Goal: Information Seeking & Learning: Learn about a topic

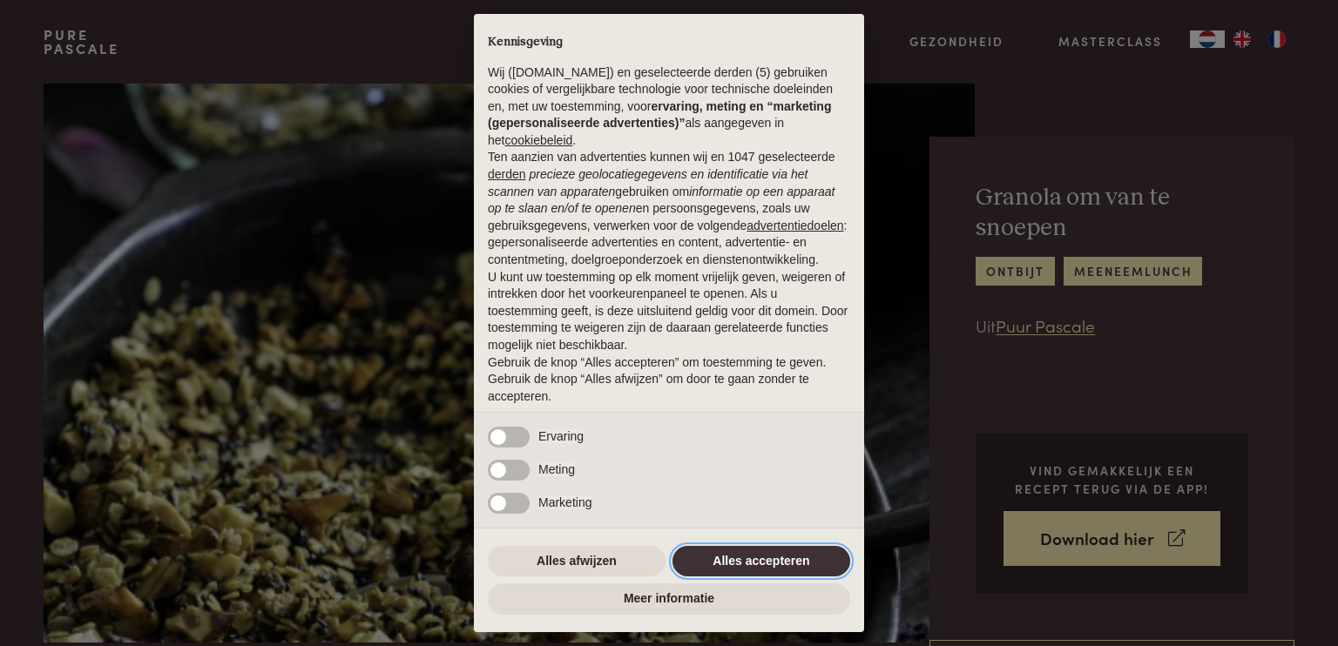
click at [714, 562] on button "Alles accepteren" at bounding box center [762, 561] width 178 height 31
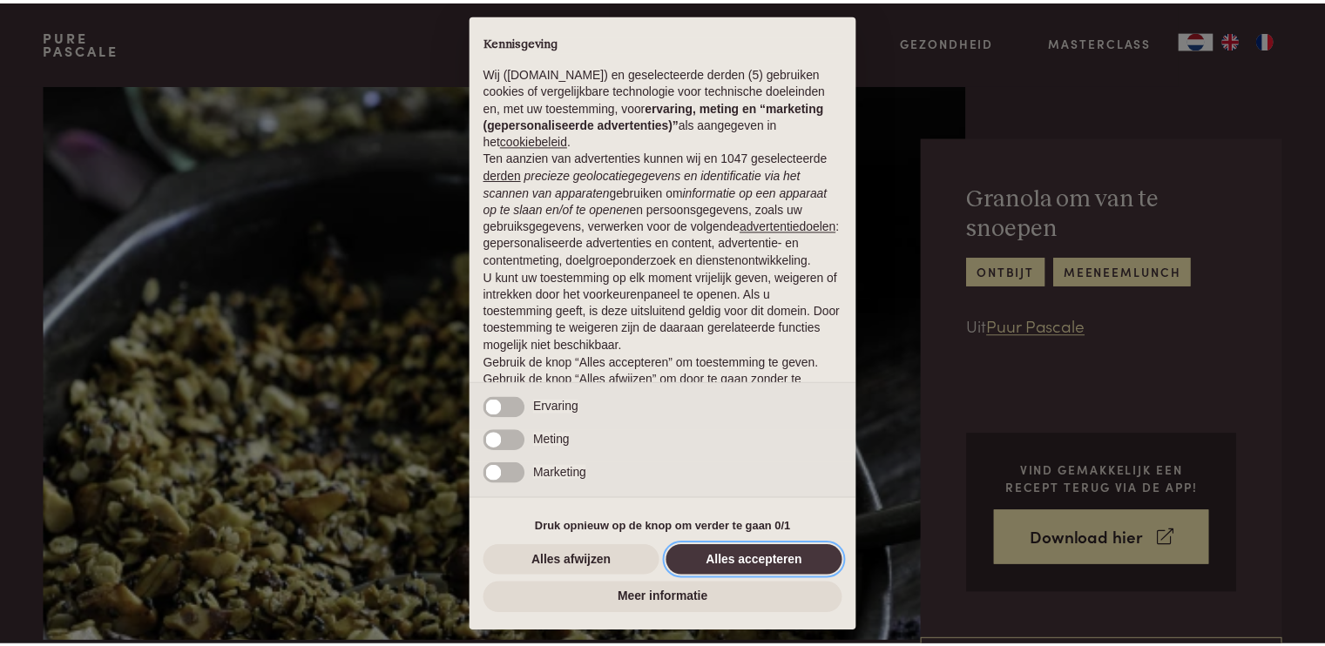
scroll to position [54, 0]
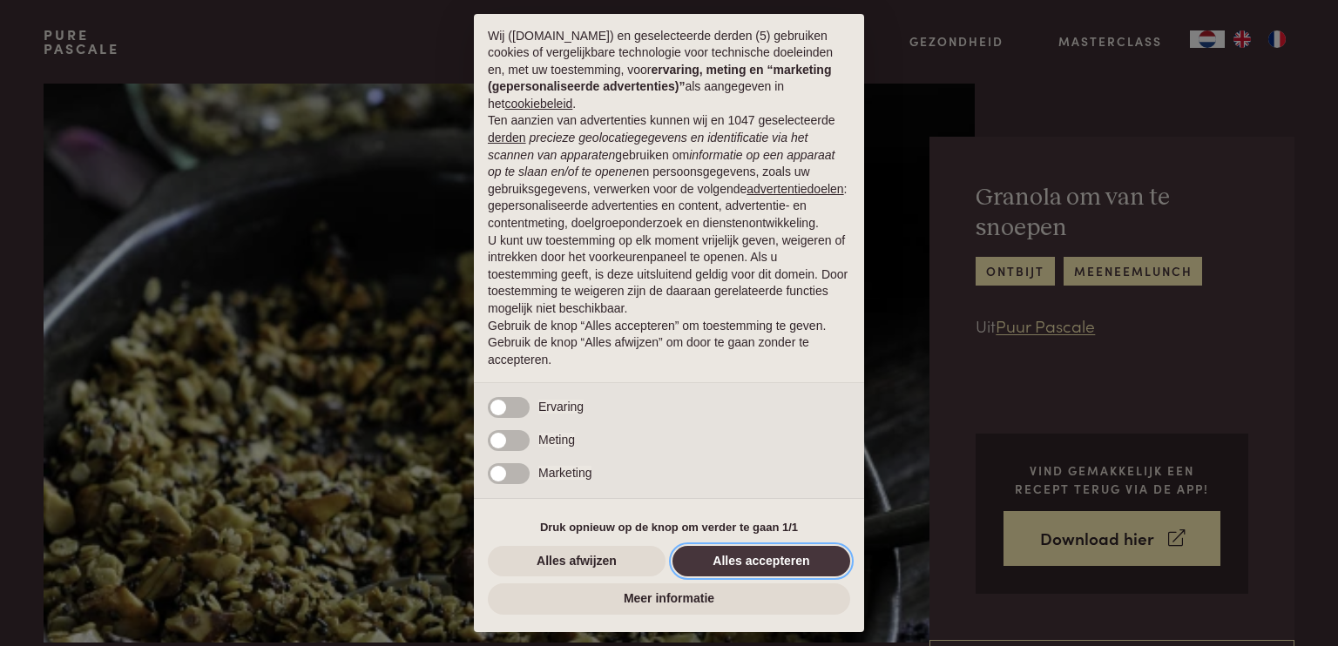
click at [719, 558] on button "Alles accepteren" at bounding box center [762, 561] width 178 height 31
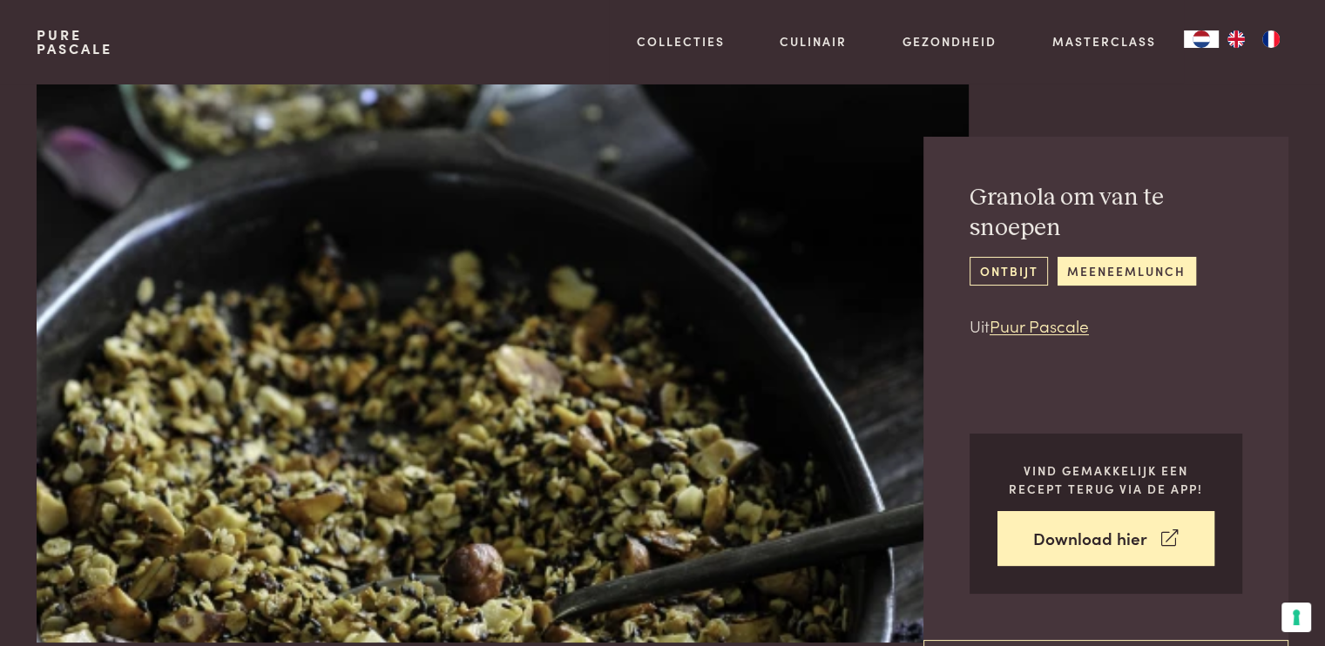
click at [1016, 271] on link "ontbijt" at bounding box center [1009, 271] width 78 height 29
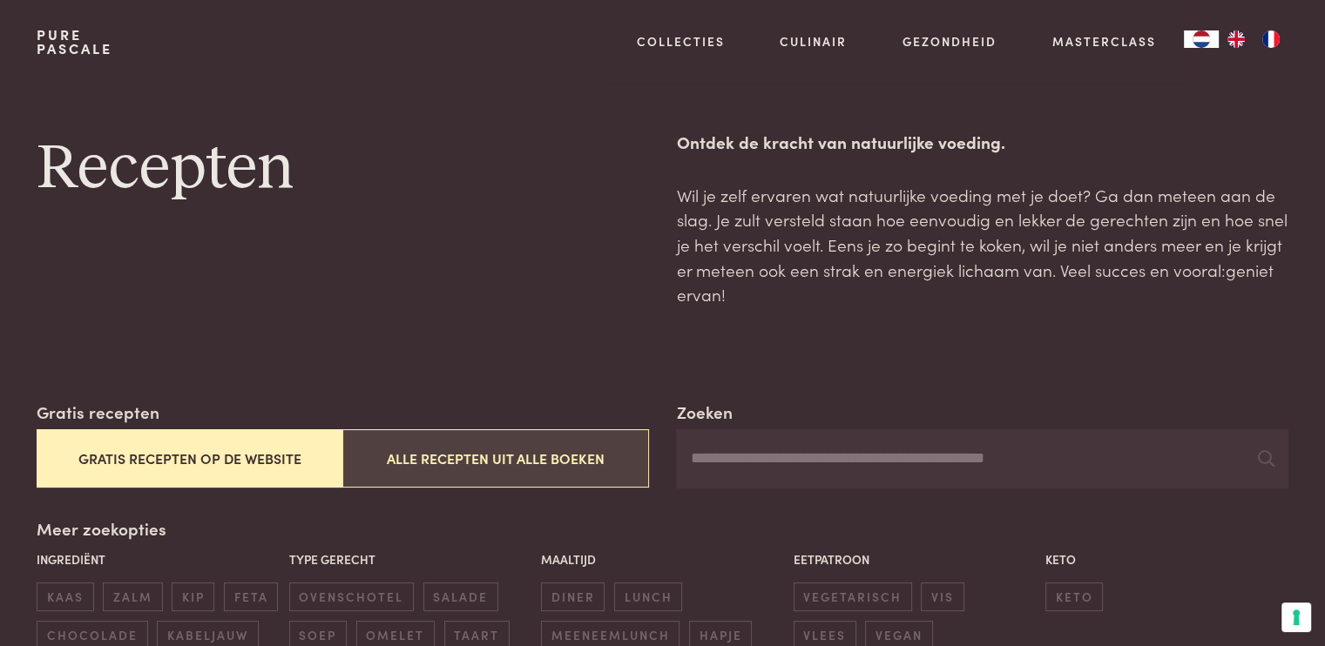
click at [449, 451] on button "Alle recepten uit alle boeken" at bounding box center [495, 458] width 306 height 58
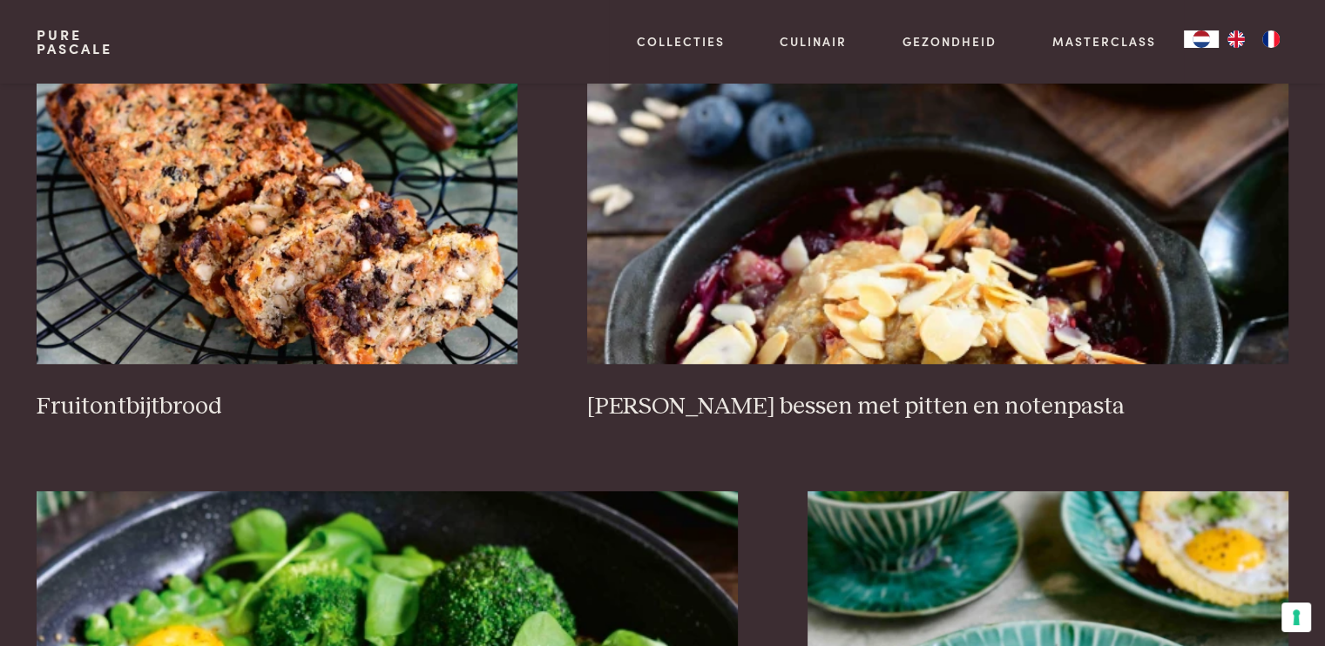
scroll to position [1306, 0]
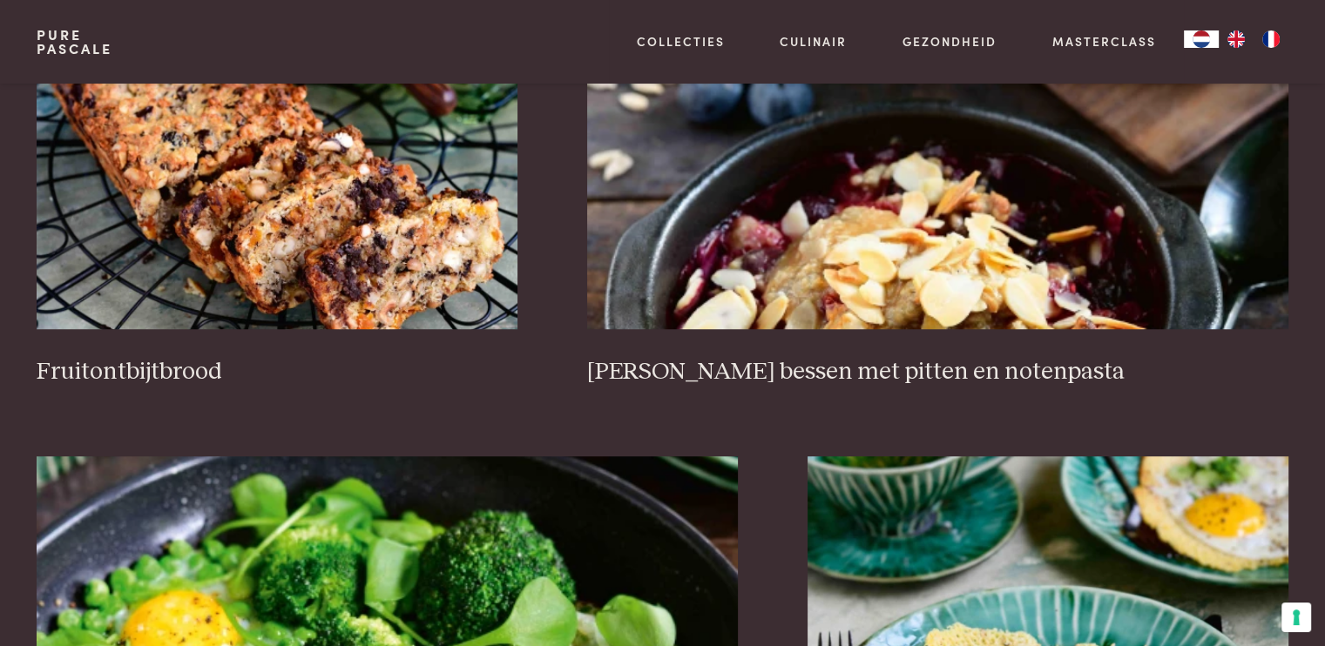
scroll to position [47, 0]
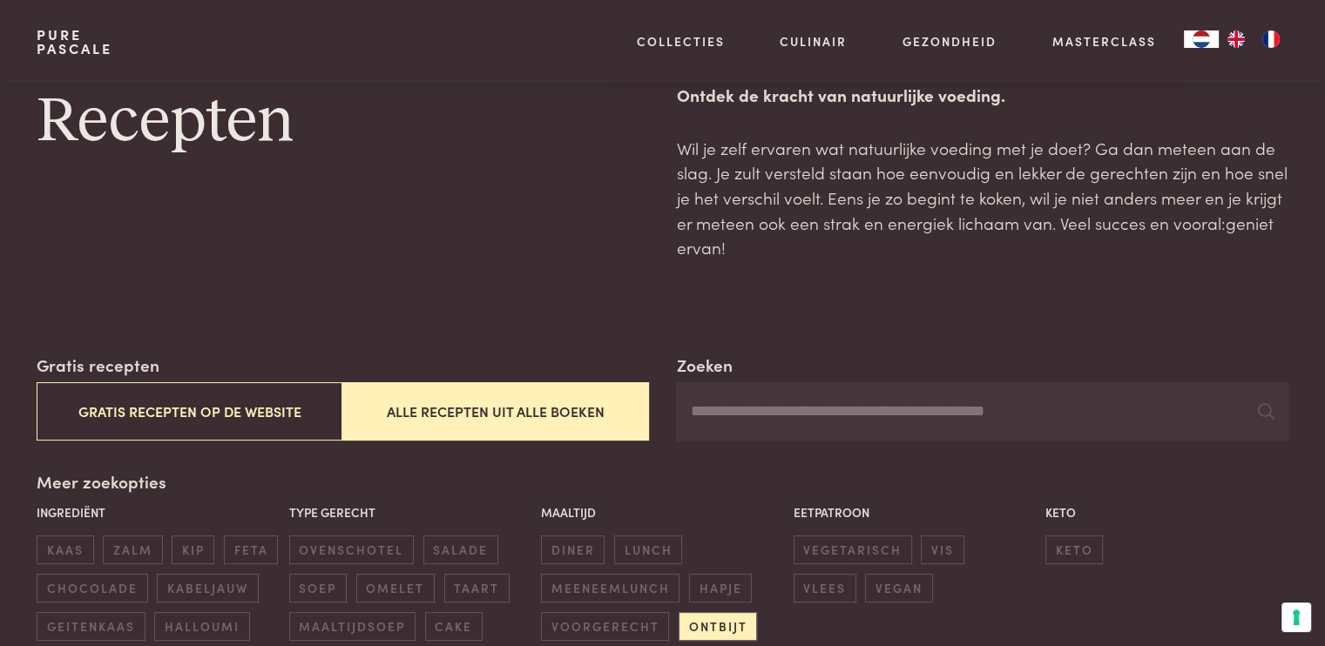
click at [692, 414] on input "Zoeken" at bounding box center [982, 411] width 612 height 59
click at [107, 482] on div "Meer zoekopties Ingrediënt kaas zalm kip feta chocolade kabeljauw geitenkaas ha…" at bounding box center [662, 594] width 1251 height 248
click at [714, 628] on span "ontbijt" at bounding box center [718, 626] width 78 height 29
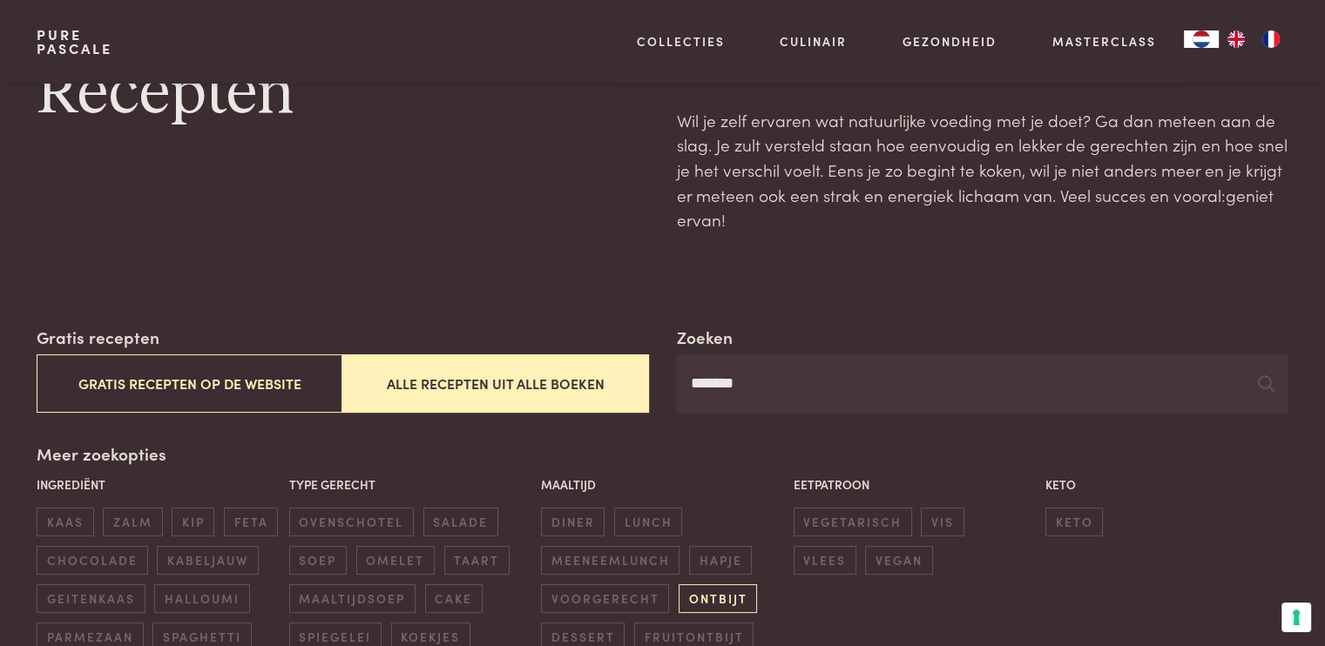
click at [714, 628] on div "Maaltijd diner lunch meeneemlunch hapje voorgerecht ontbijt dessert fruitontbijt" at bounding box center [663, 564] width 252 height 186
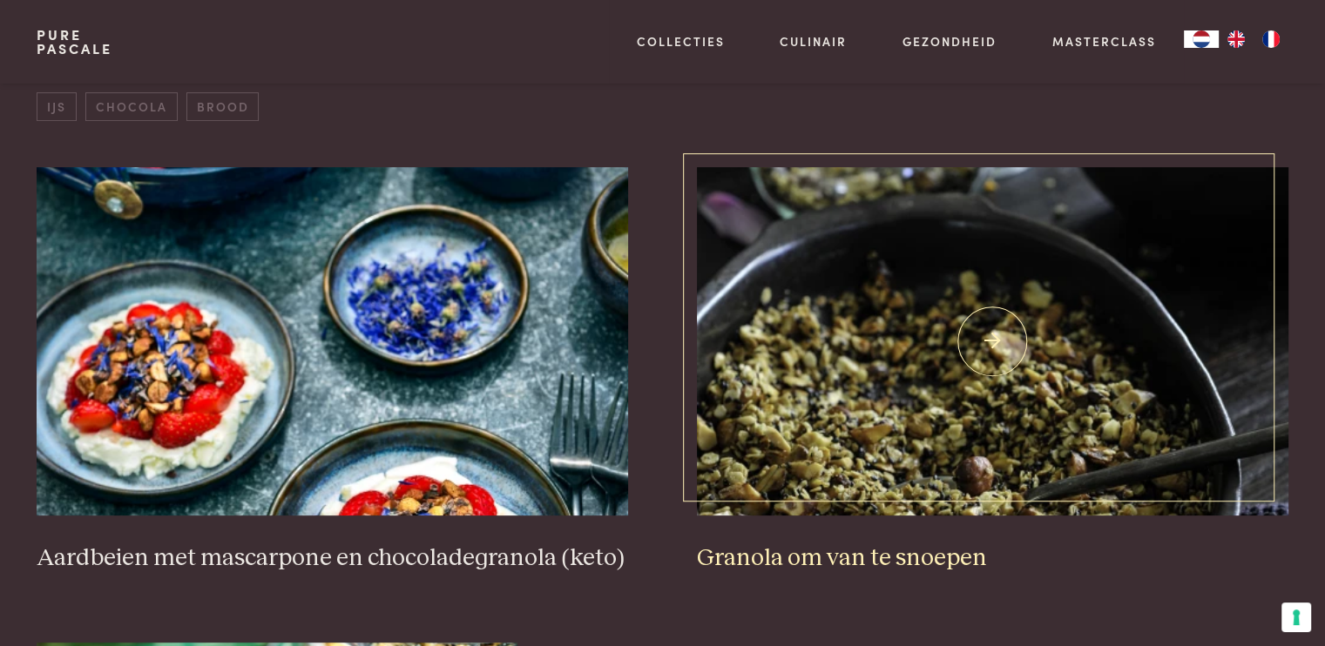
scroll to position [679, 0]
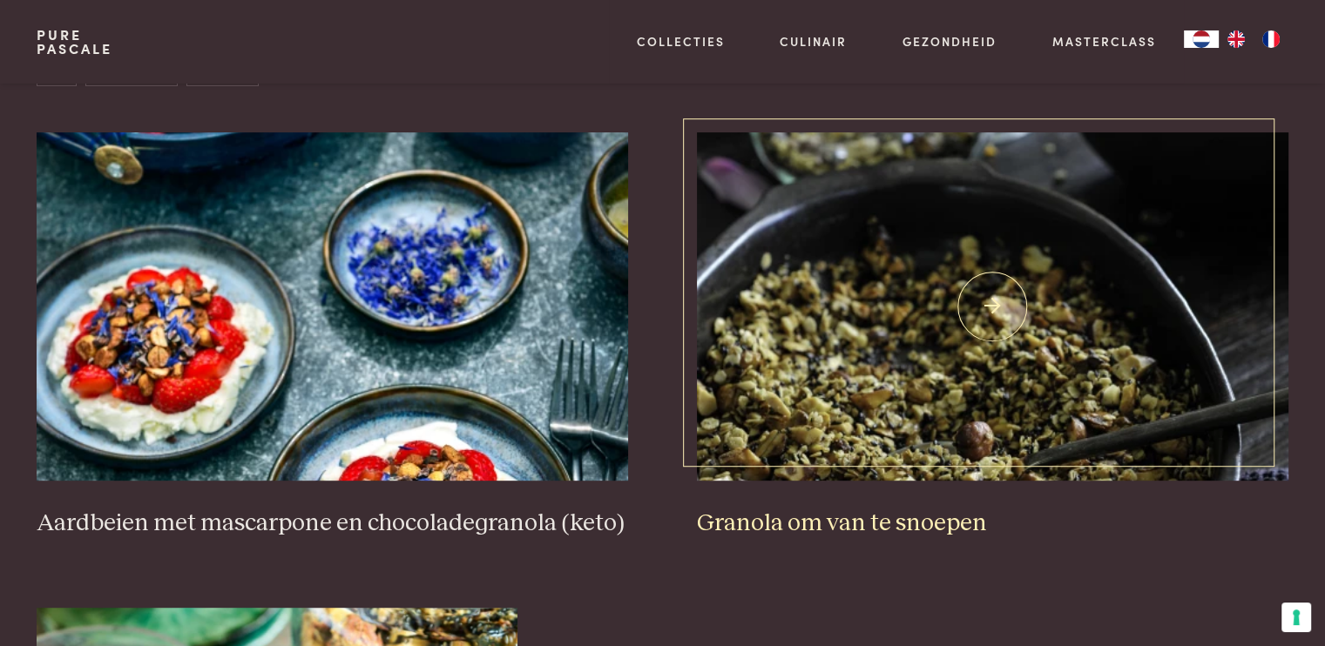
click at [875, 412] on img at bounding box center [992, 306] width 591 height 348
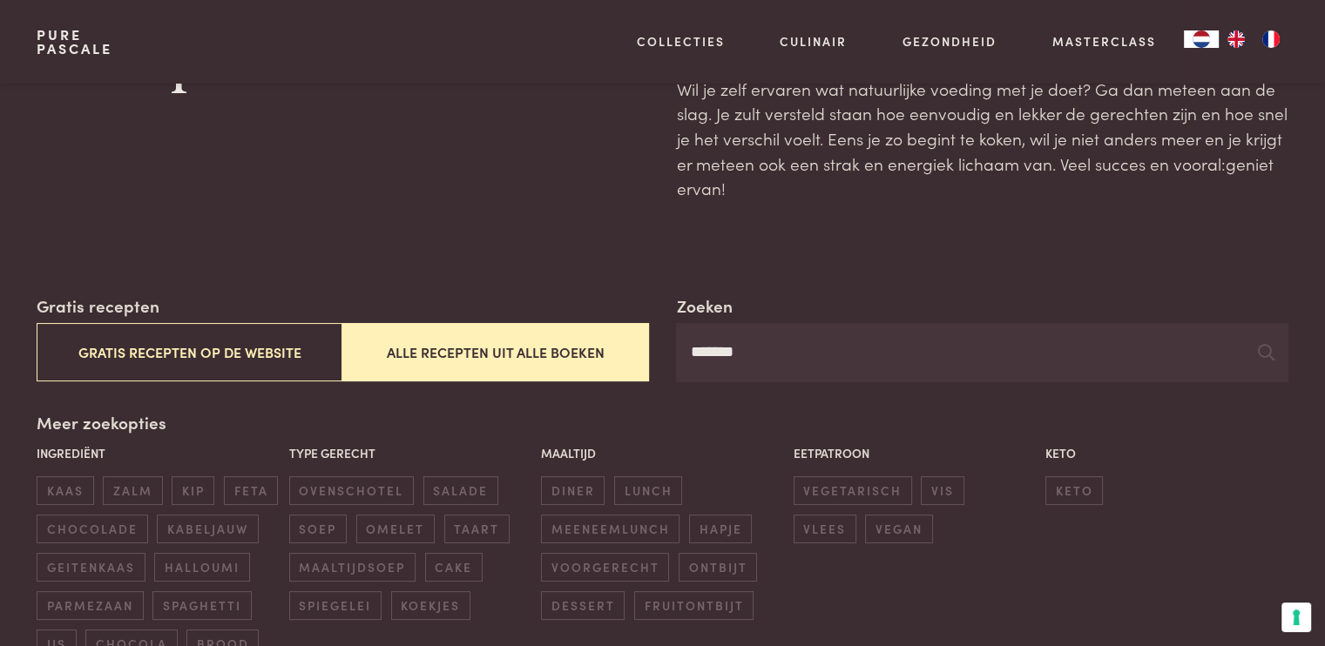
click at [769, 360] on input "*******" at bounding box center [982, 352] width 612 height 59
type input "**********"
click at [505, 349] on button "Alle recepten uit alle boeken" at bounding box center [495, 352] width 306 height 58
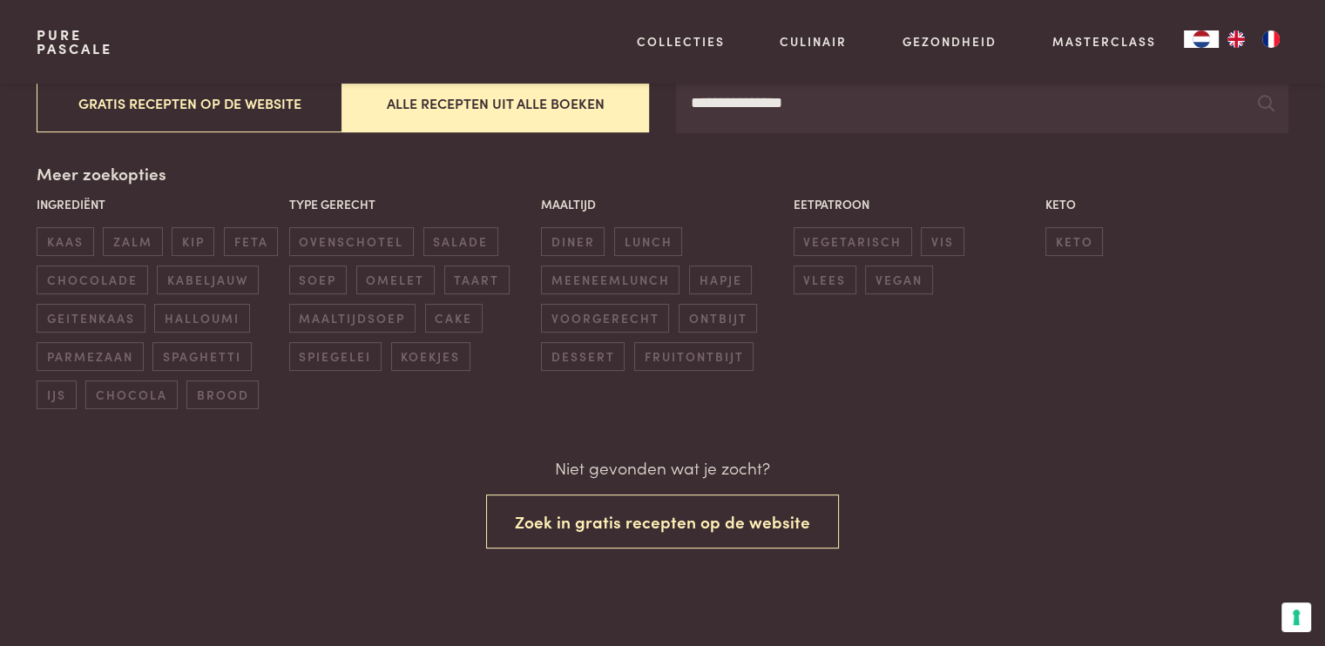
scroll to position [362, 0]
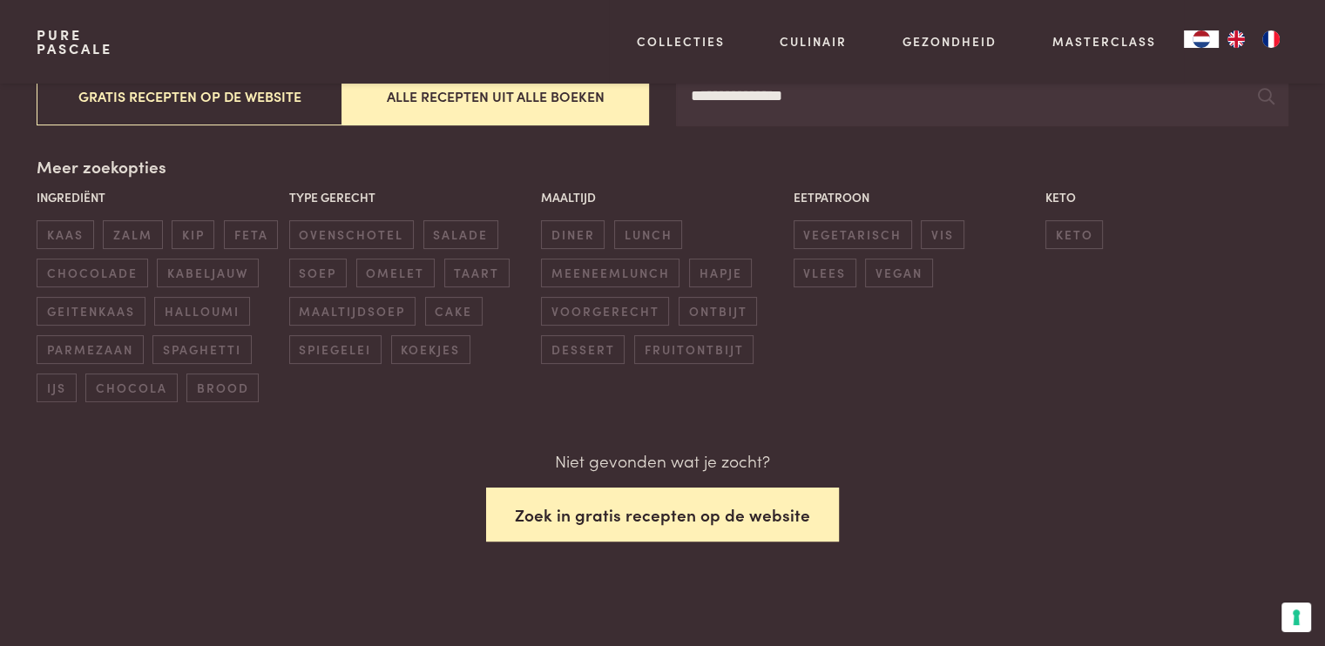
click at [561, 517] on button "Zoek in gratis recepten op de website" at bounding box center [662, 515] width 353 height 55
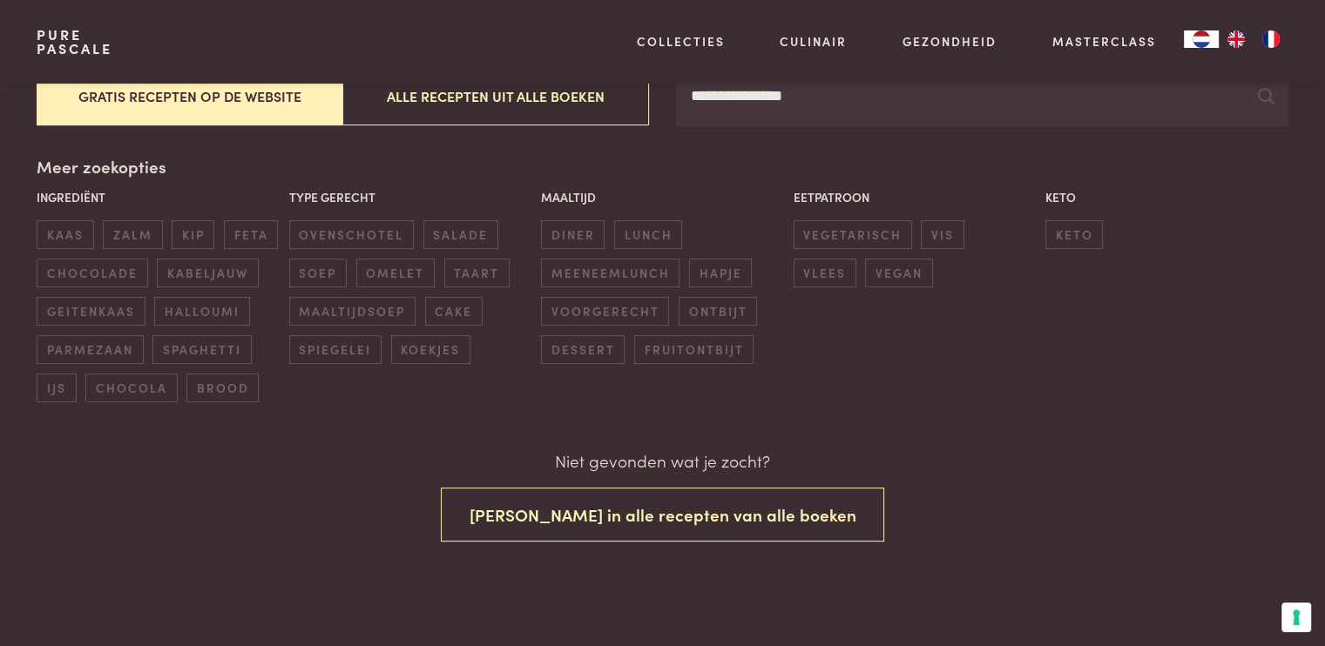
scroll to position [362, 0]
click at [815, 89] on input "**********" at bounding box center [982, 96] width 612 height 59
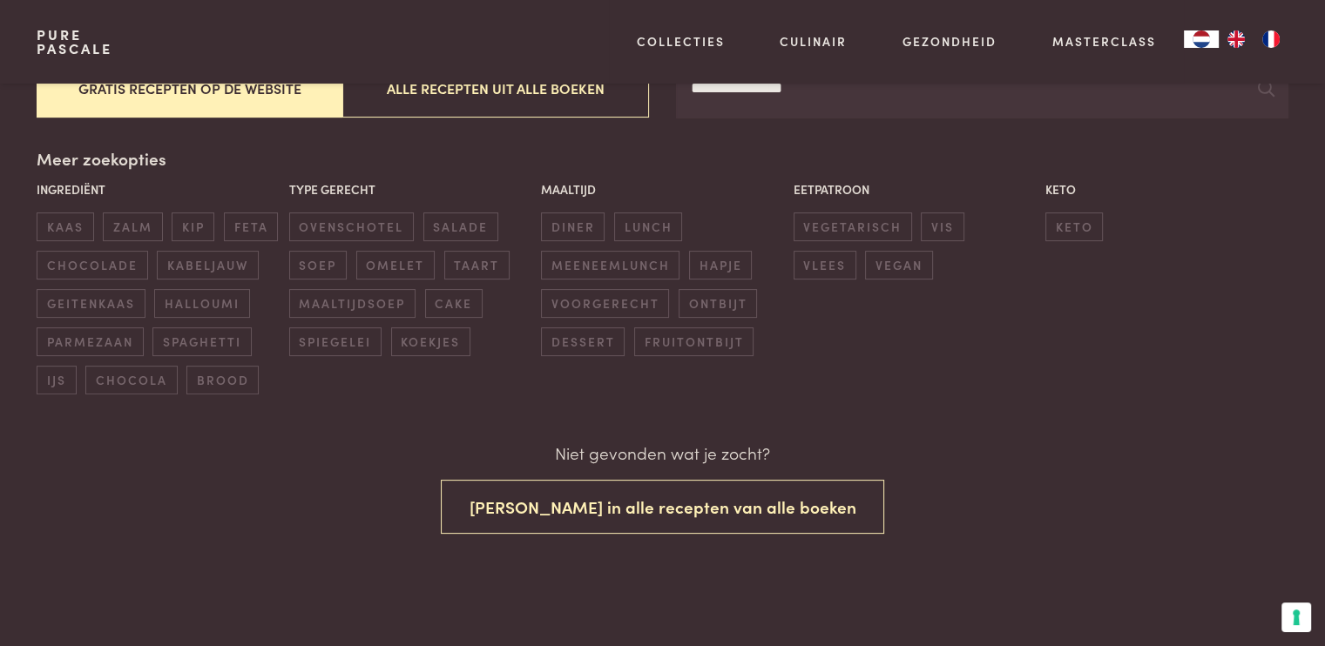
scroll to position [135, 0]
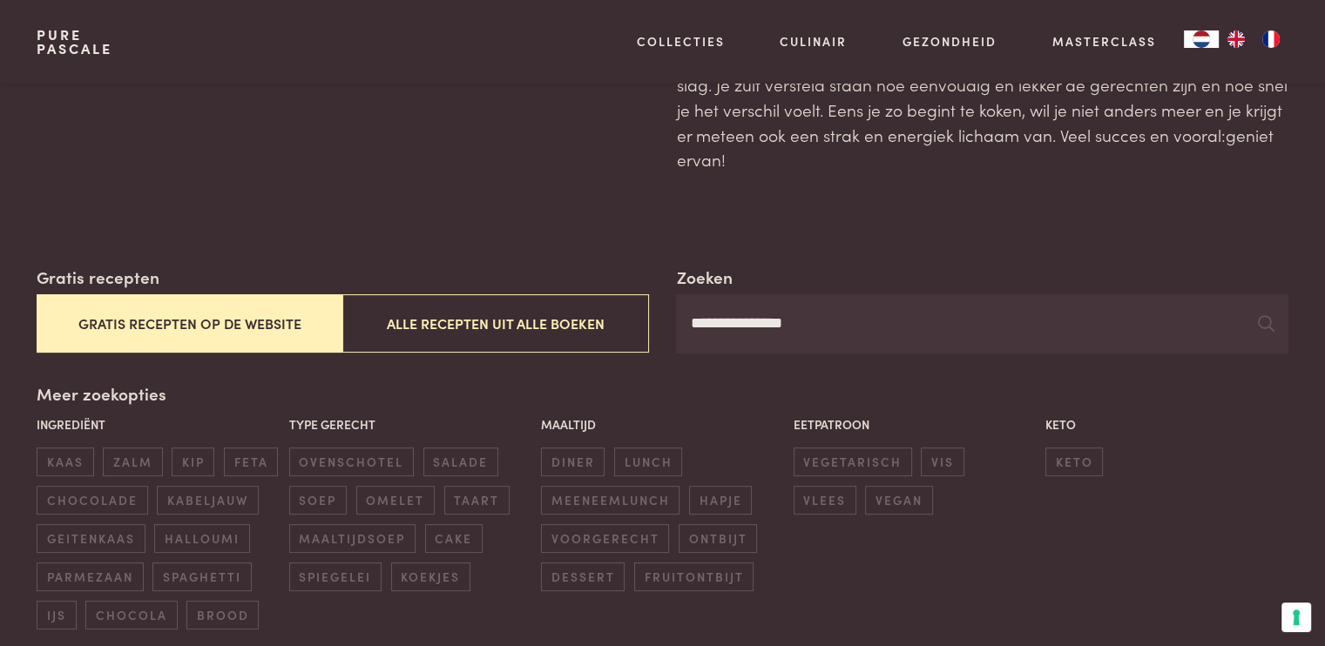
scroll to position [106, 0]
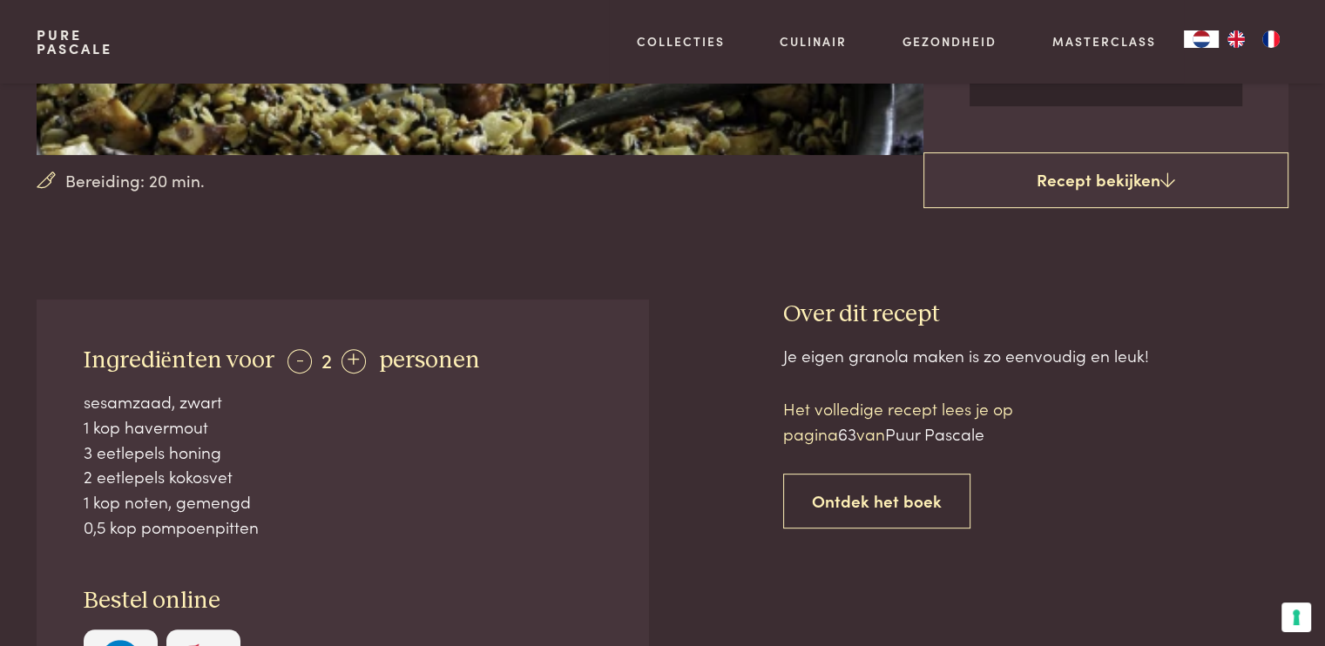
scroll to position [523, 0]
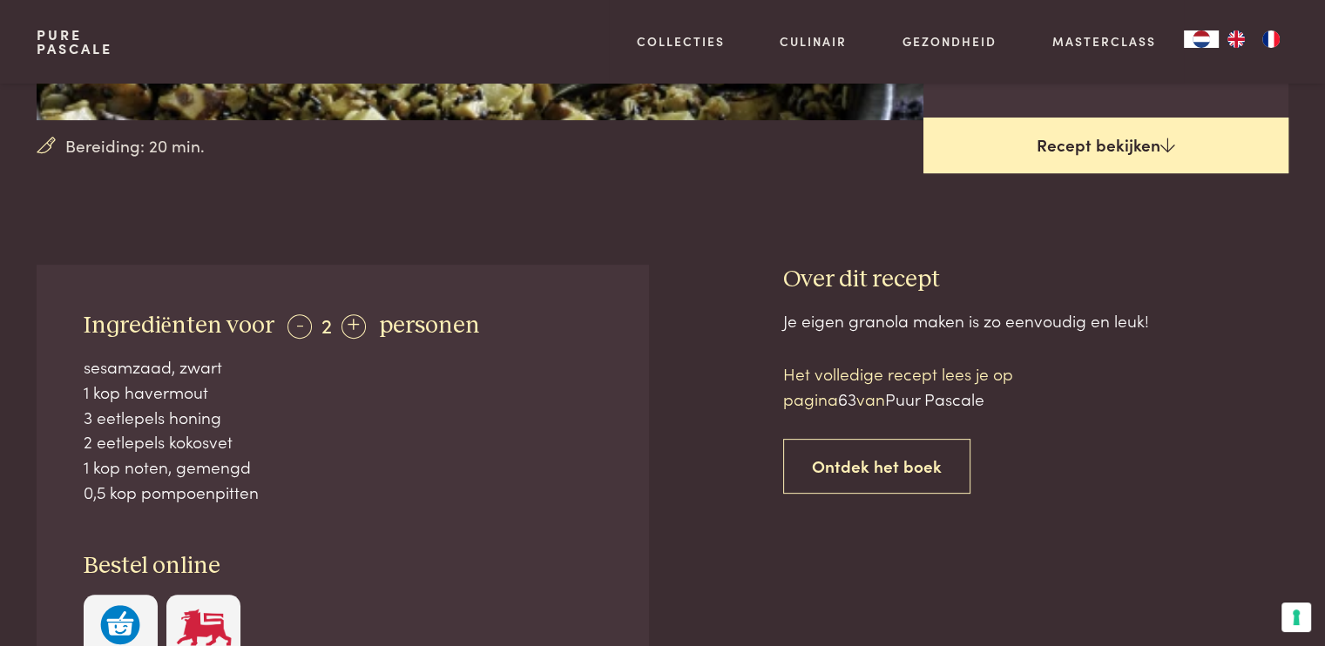
click at [1120, 147] on link "Recept bekijken" at bounding box center [1105, 146] width 365 height 56
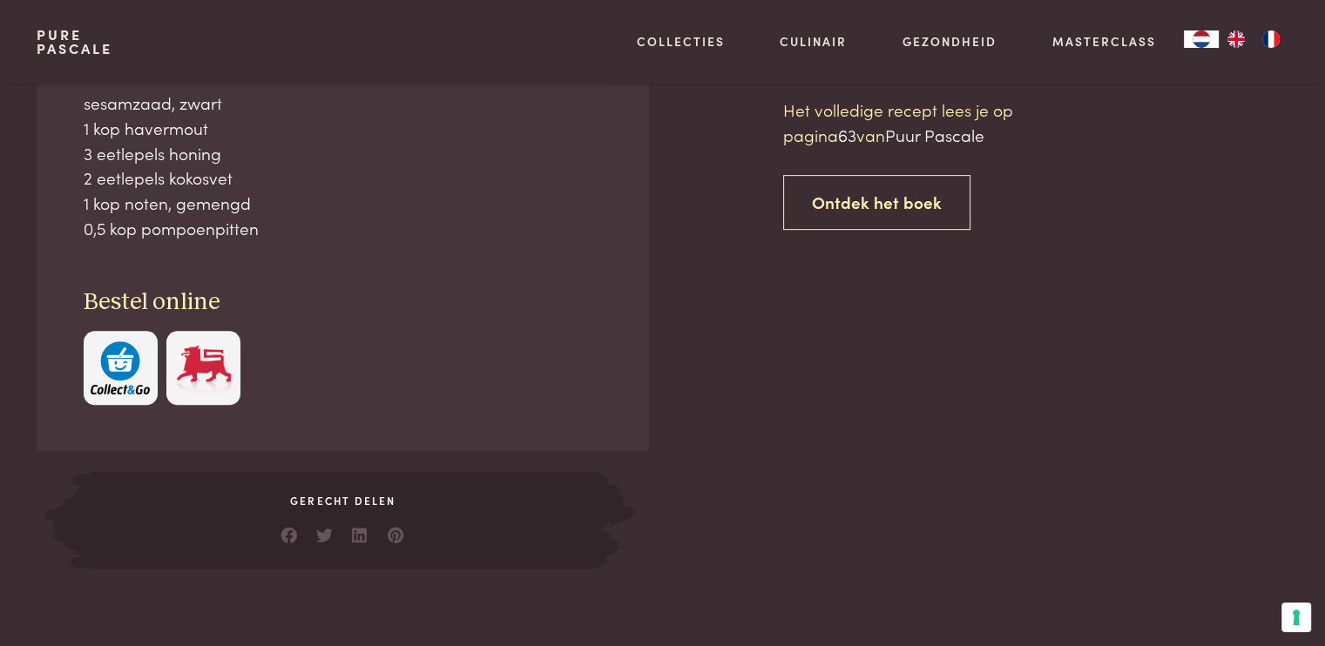
scroll to position [787, 0]
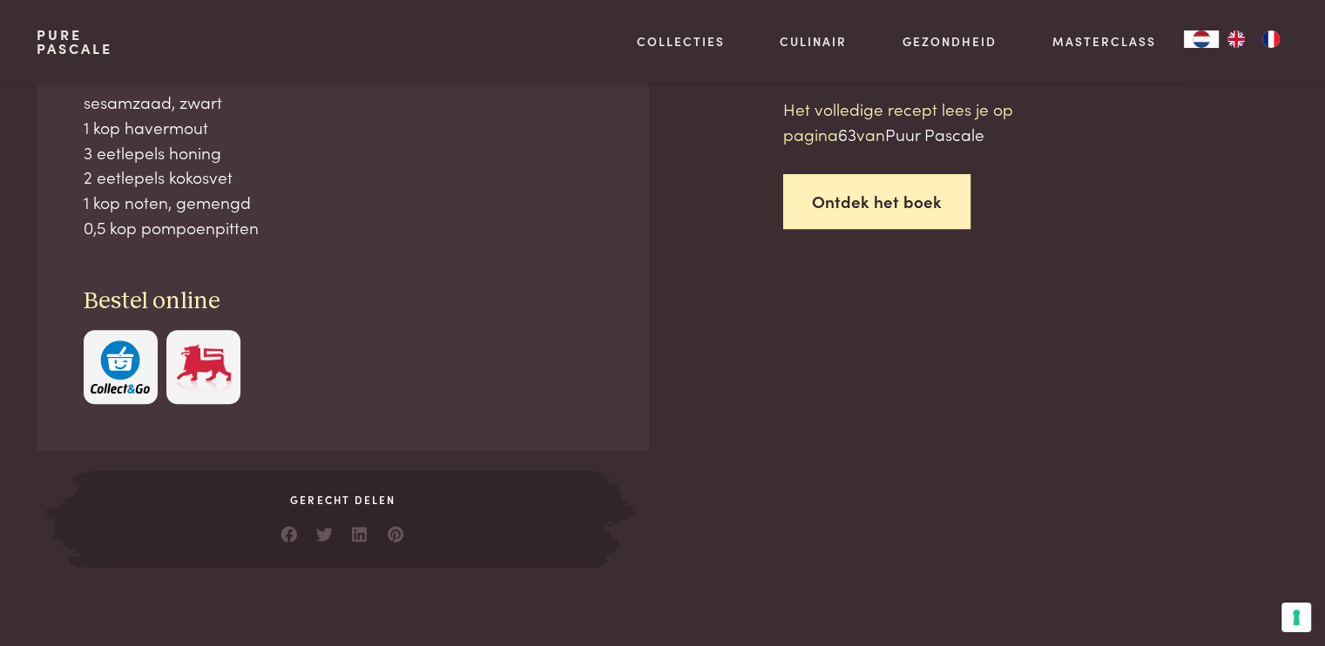
click at [863, 198] on link "Ontdek het boek" at bounding box center [876, 201] width 187 height 55
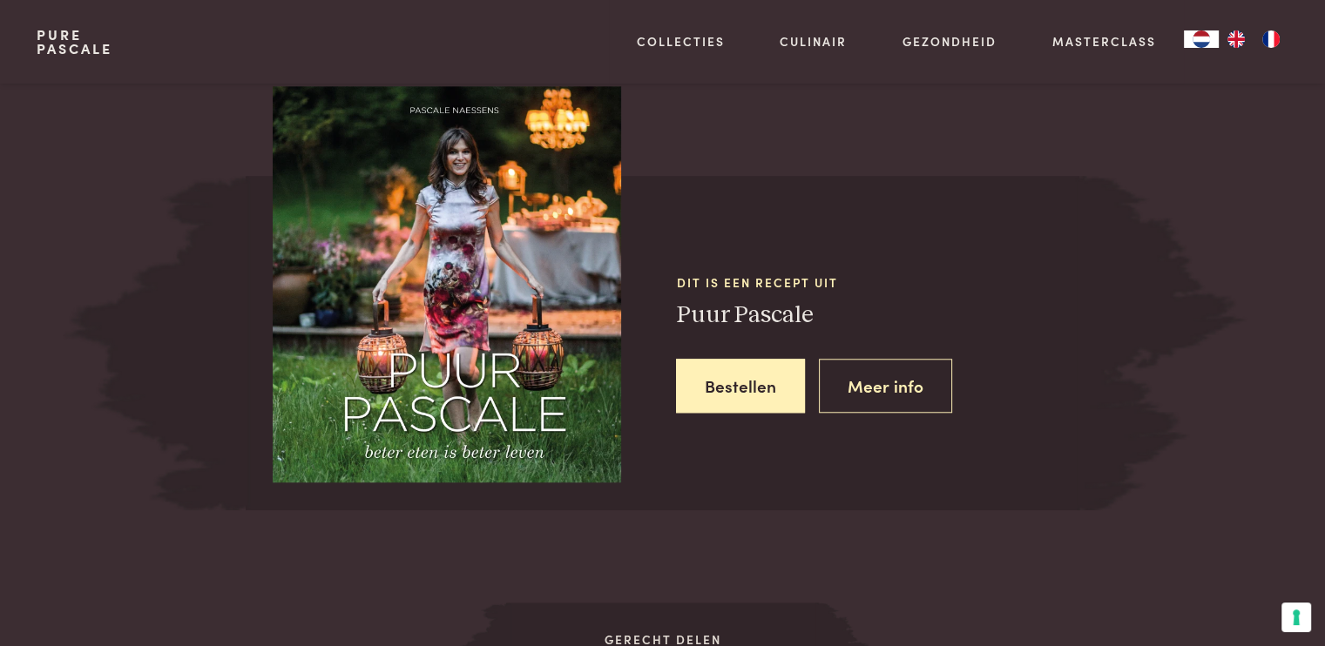
scroll to position [1540, 0]
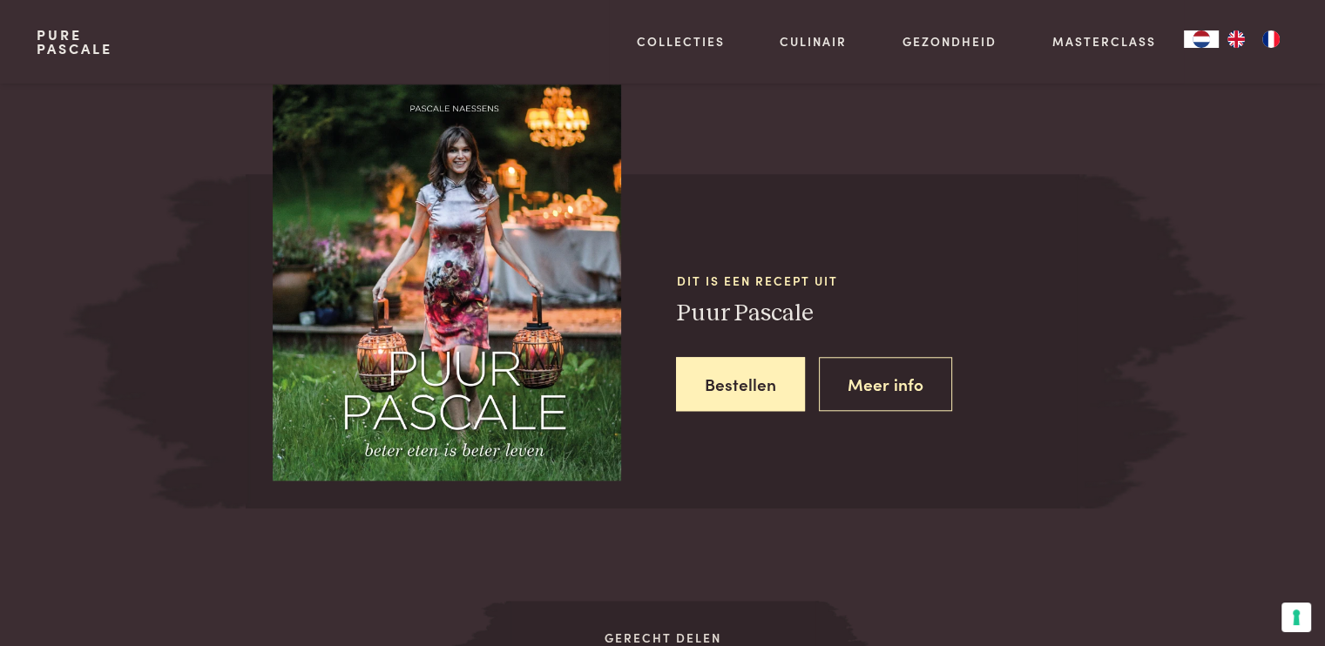
scroll to position [787, 0]
